Goal: Task Accomplishment & Management: Use online tool/utility

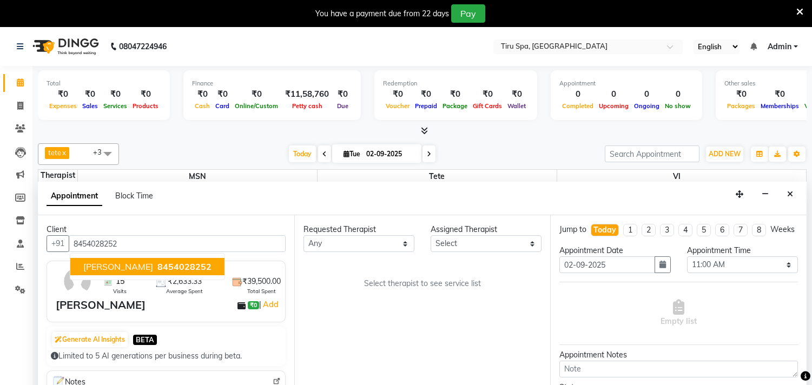
select select "660"
select select "tentative"
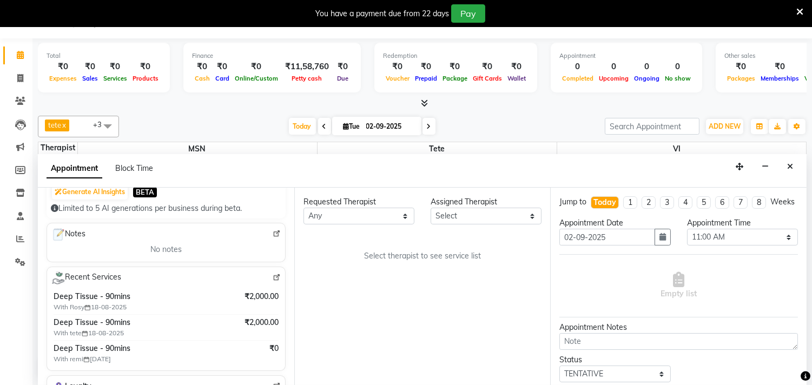
type input "8454028252"
click at [526, 213] on select "Select [PERSON_NAME] MSN Rosy [PERSON_NAME] tete vl" at bounding box center [486, 216] width 111 height 17
select select "69855"
click at [431, 208] on select "Select [PERSON_NAME] MSN Rosy [PERSON_NAME] tete vl" at bounding box center [486, 216] width 111 height 17
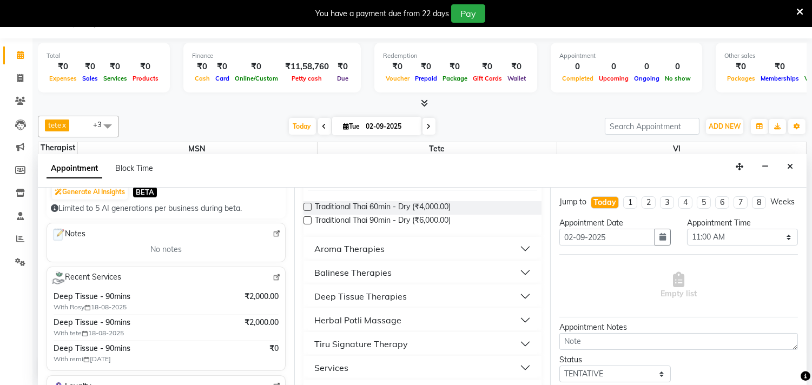
scroll to position [120, 0]
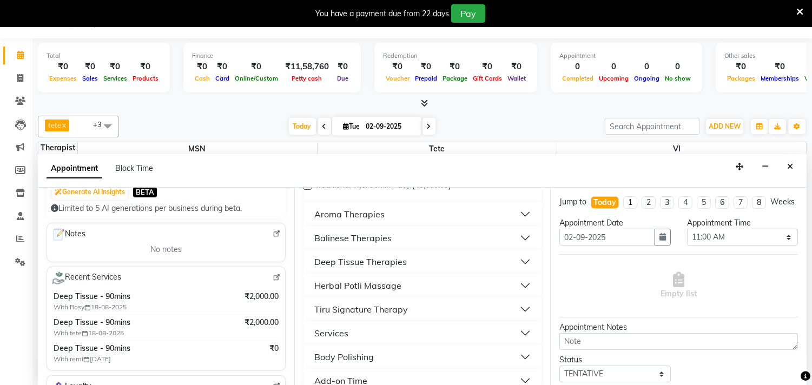
click at [374, 260] on div "Deep Tissue Therapies" at bounding box center [360, 261] width 92 height 13
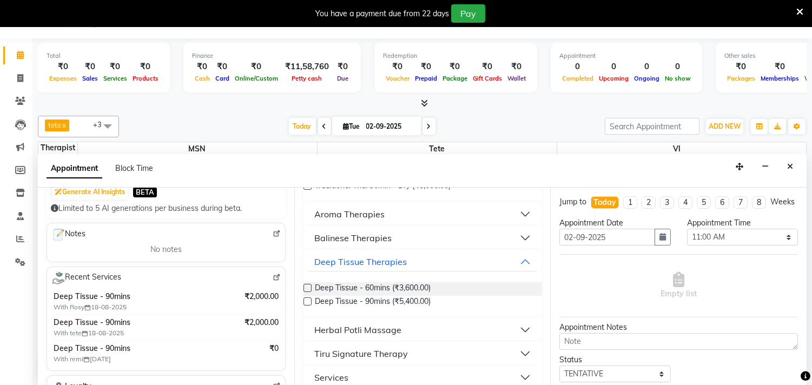
click at [307, 301] on label at bounding box center [307, 301] width 8 height 8
click at [307, 301] on input "checkbox" at bounding box center [306, 302] width 7 height 7
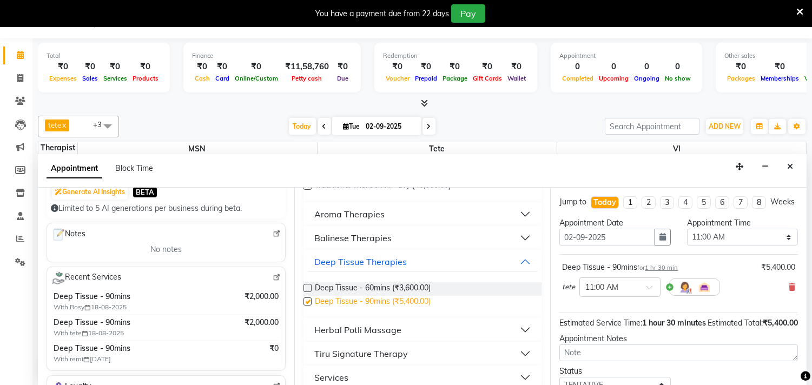
checkbox input "false"
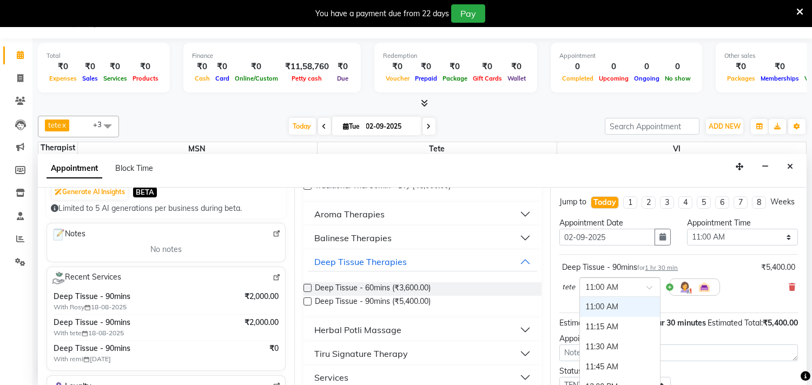
click at [647, 296] on span at bounding box center [653, 290] width 14 height 11
click at [601, 336] on div "04:30 PM" at bounding box center [620, 327] width 80 height 20
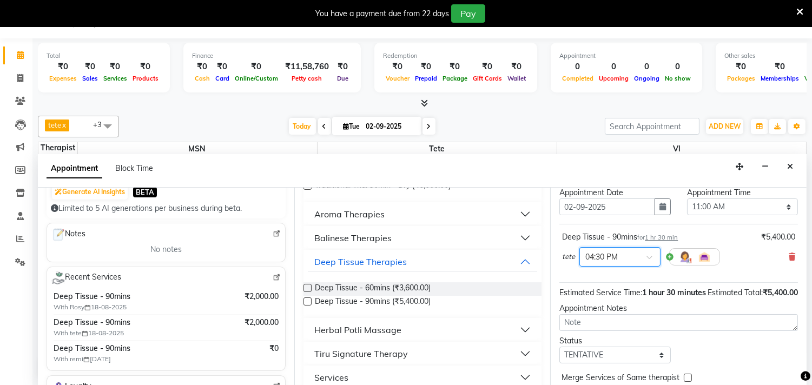
scroll to position [98, 0]
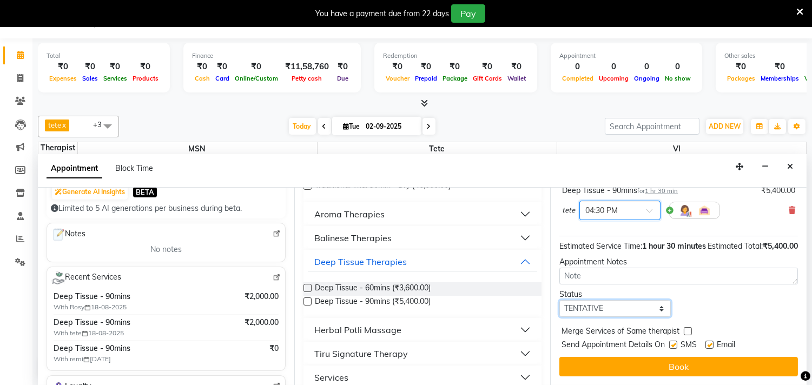
click at [656, 310] on select "Select TENTATIVE CONFIRM CHECK-IN UPCOMING" at bounding box center [614, 308] width 111 height 17
select select "check-in"
click at [559, 300] on select "Select TENTATIVE CONFIRM CHECK-IN UPCOMING" at bounding box center [614, 308] width 111 height 17
click at [685, 360] on button "Book" at bounding box center [678, 366] width 239 height 19
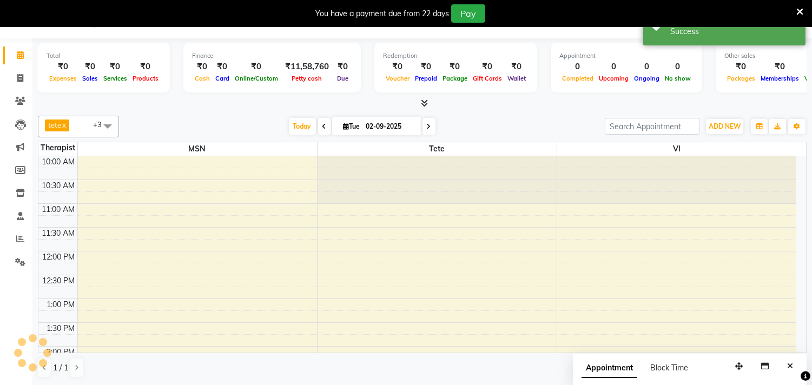
scroll to position [0, 0]
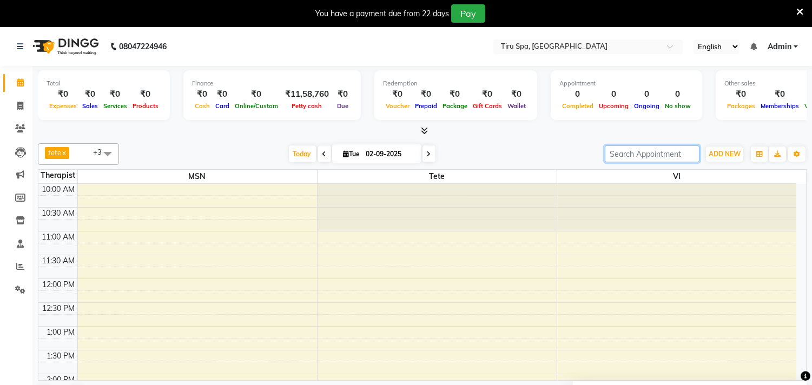
click at [642, 155] on input "search" at bounding box center [652, 154] width 95 height 17
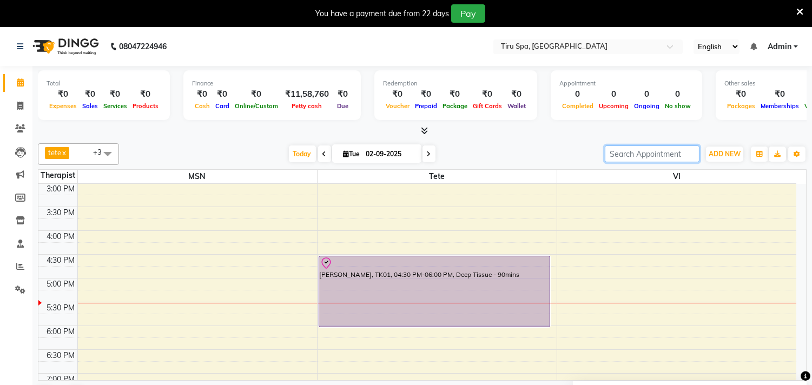
scroll to position [240, 0]
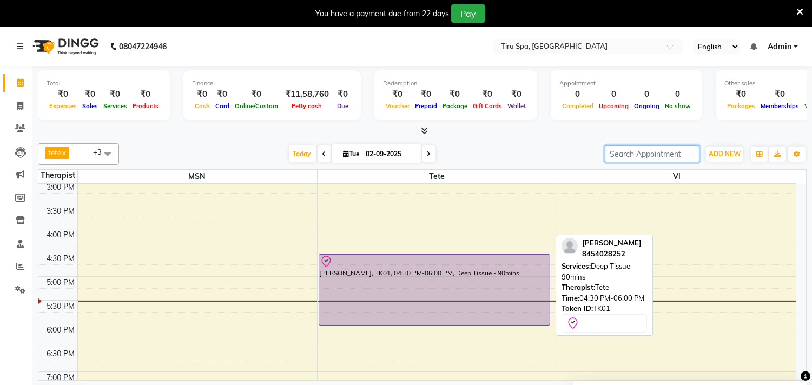
click at [401, 272] on div "[PERSON_NAME], TK01, 04:30 PM-06:00 PM, Deep Tissue - 90mins" at bounding box center [434, 290] width 231 height 70
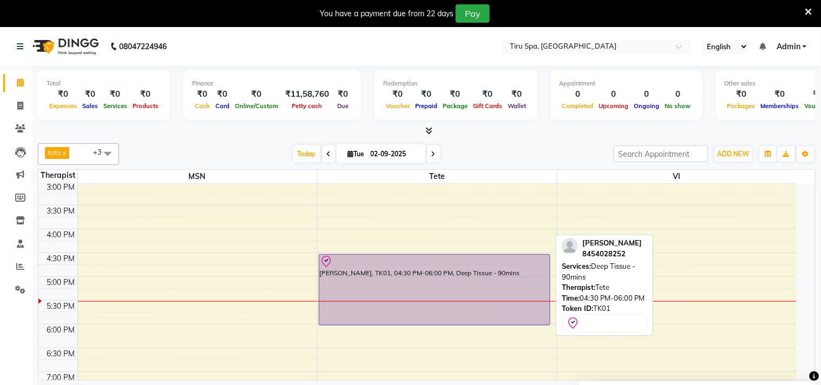
select select "8"
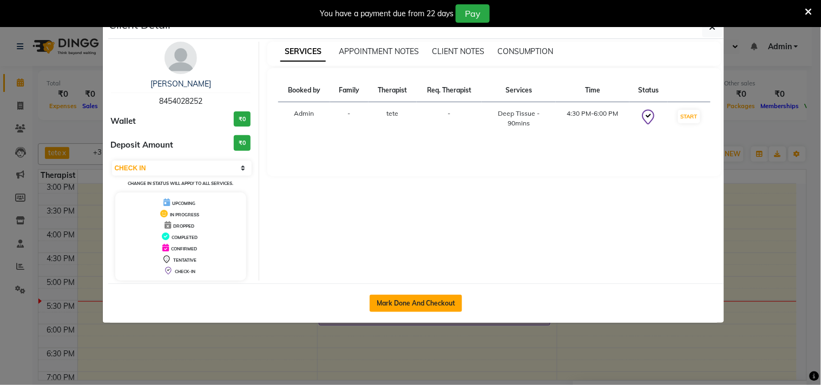
click at [433, 302] on button "Mark Done And Checkout" at bounding box center [415, 303] width 92 height 17
select select "service"
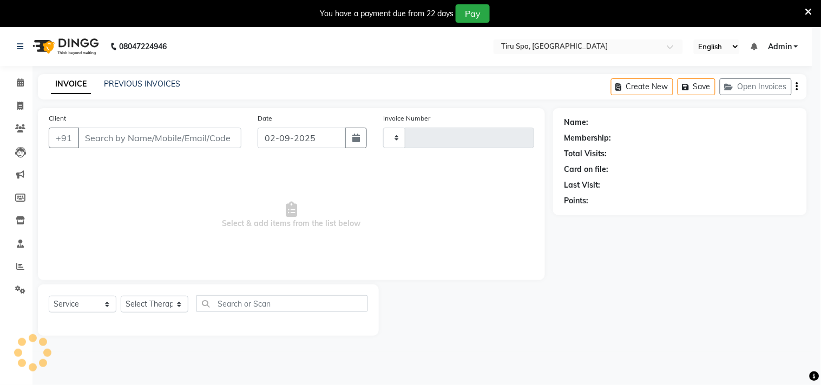
type input "0365"
select select "722"
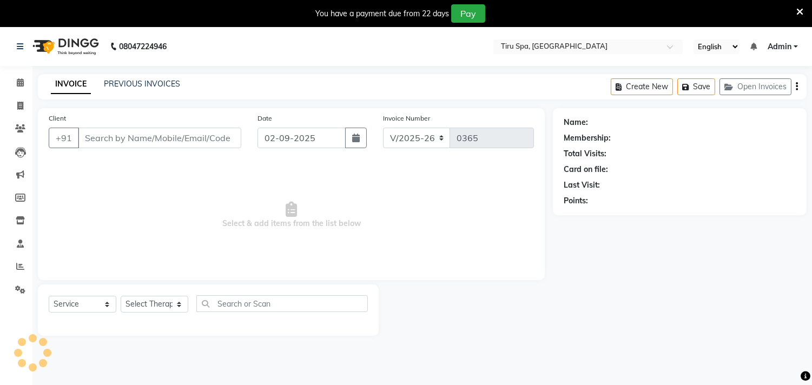
type input "8454028252"
select select "69855"
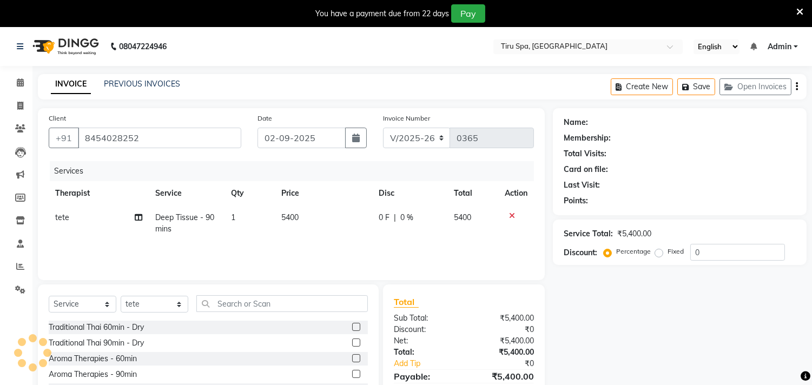
select select "1: Object"
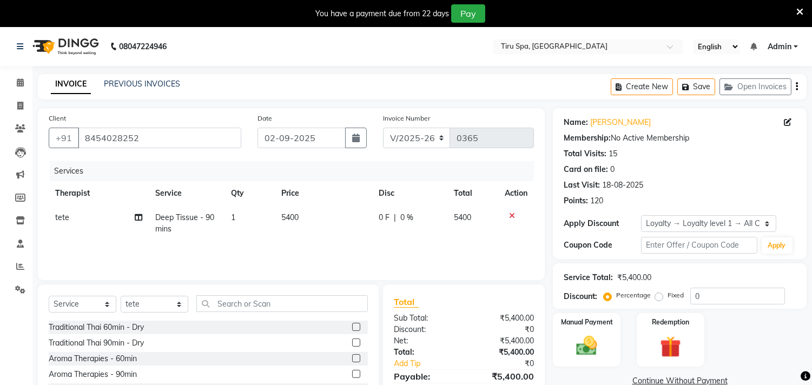
click at [667, 296] on label "Fixed" at bounding box center [675, 295] width 16 height 10
click at [658, 296] on input "Fixed" at bounding box center [661, 296] width 8 height 8
radio input "true"
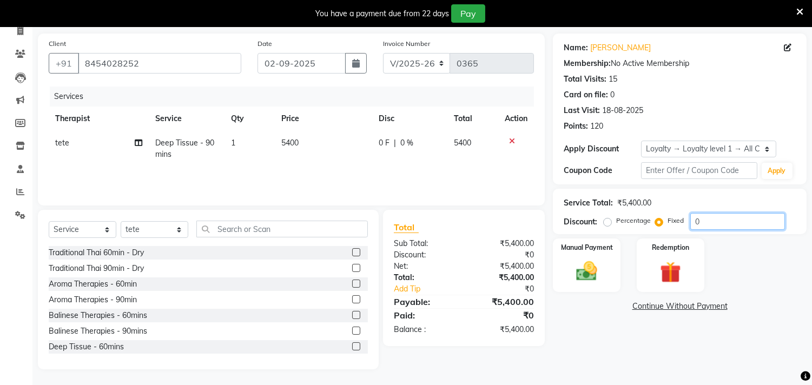
click at [718, 220] on input "0" at bounding box center [737, 221] width 95 height 17
click at [698, 220] on input "02000" at bounding box center [737, 221] width 95 height 17
click at [717, 222] on input "2000" at bounding box center [737, 221] width 95 height 17
type input "2"
type input "3400"
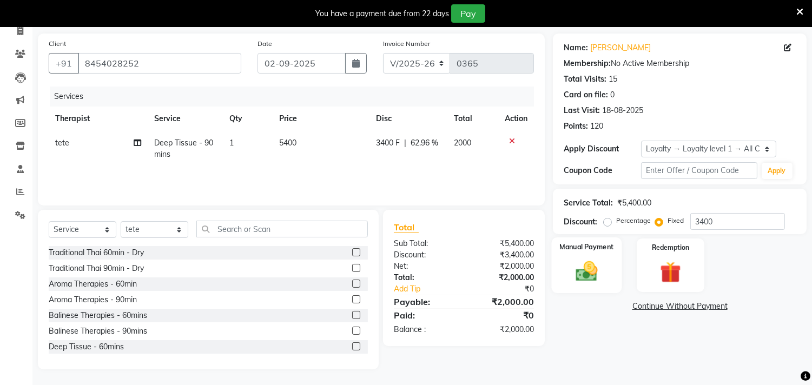
click at [588, 251] on label "Manual Payment" at bounding box center [587, 247] width 54 height 10
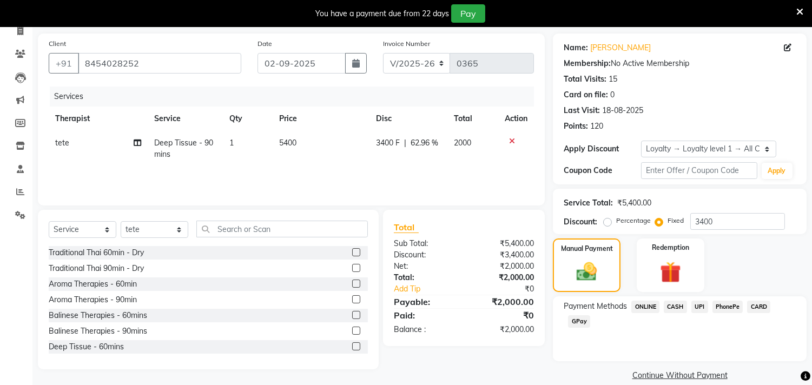
click at [699, 307] on span "UPI" at bounding box center [699, 307] width 17 height 12
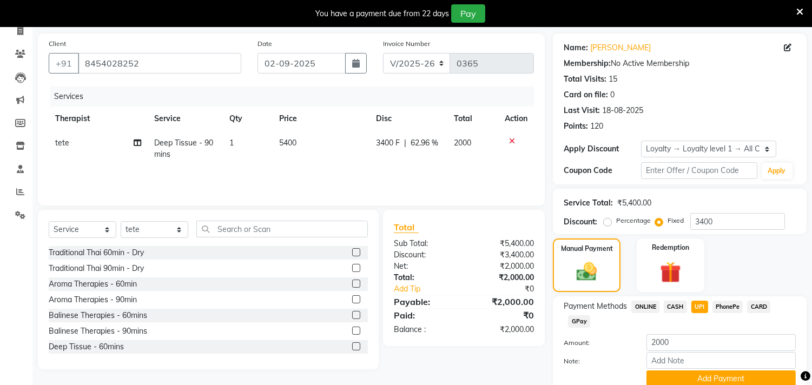
scroll to position [120, 0]
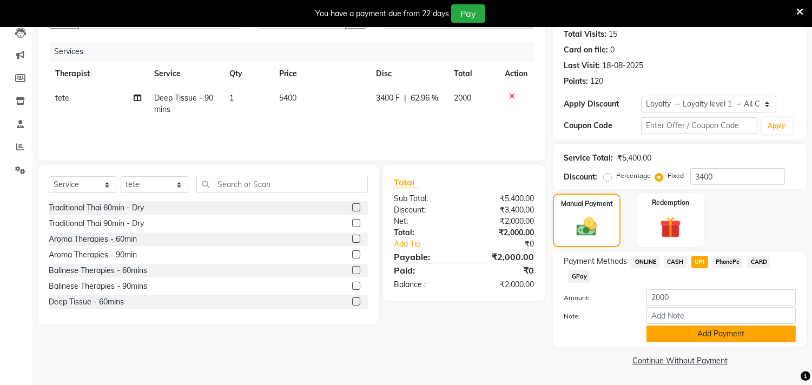
click at [704, 334] on button "Add Payment" at bounding box center [720, 334] width 149 height 17
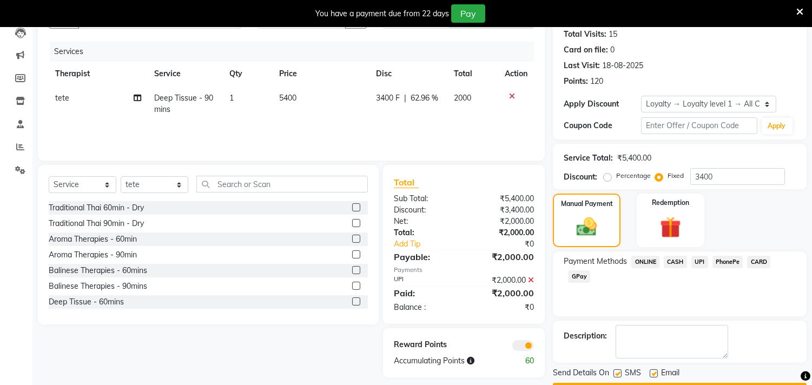
scroll to position [150, 0]
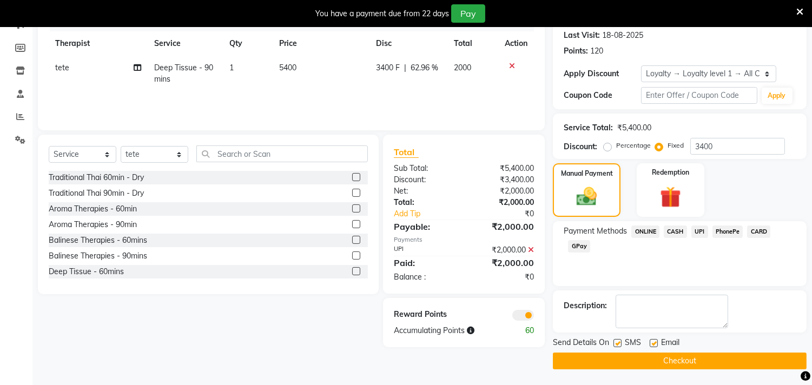
click at [671, 357] on button "Checkout" at bounding box center [680, 361] width 254 height 17
